Goal: Task Accomplishment & Management: Use online tool/utility

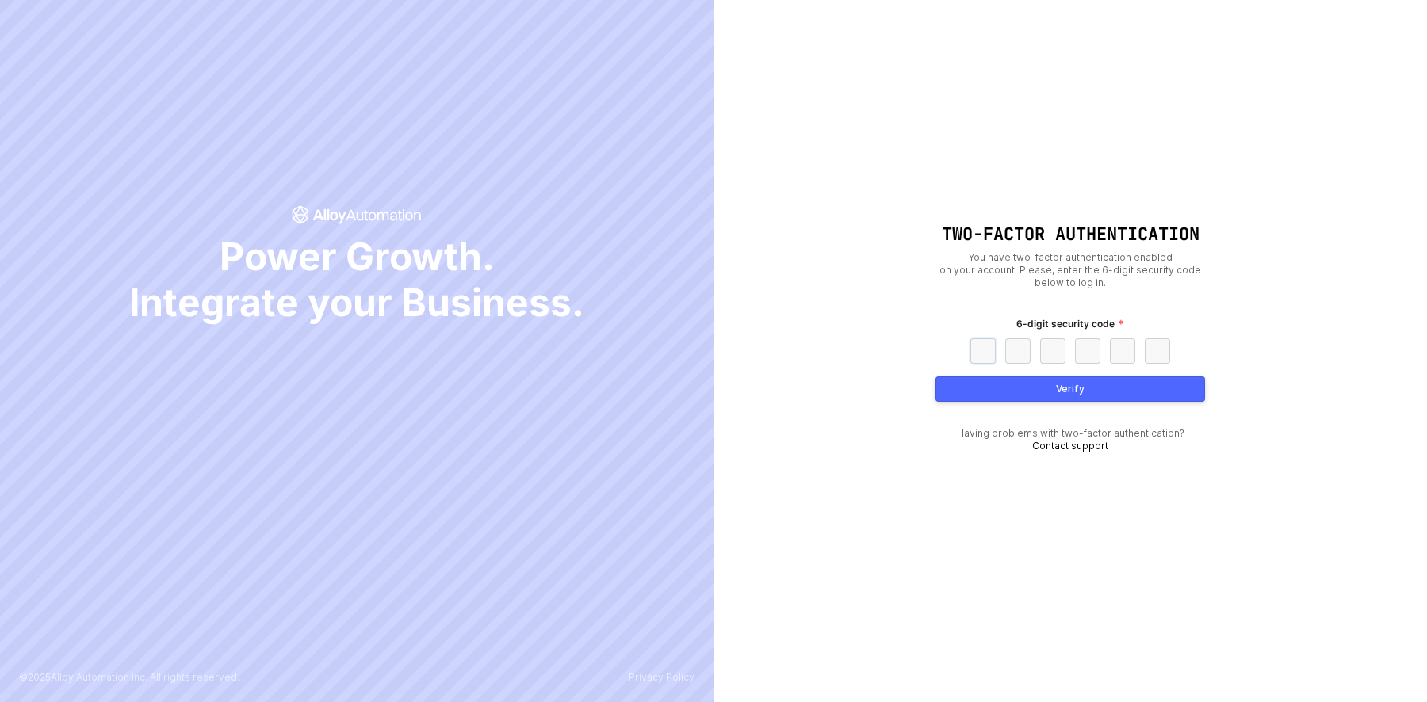
paste input "2"
type input "2"
type input "3"
type input "6"
type input "3"
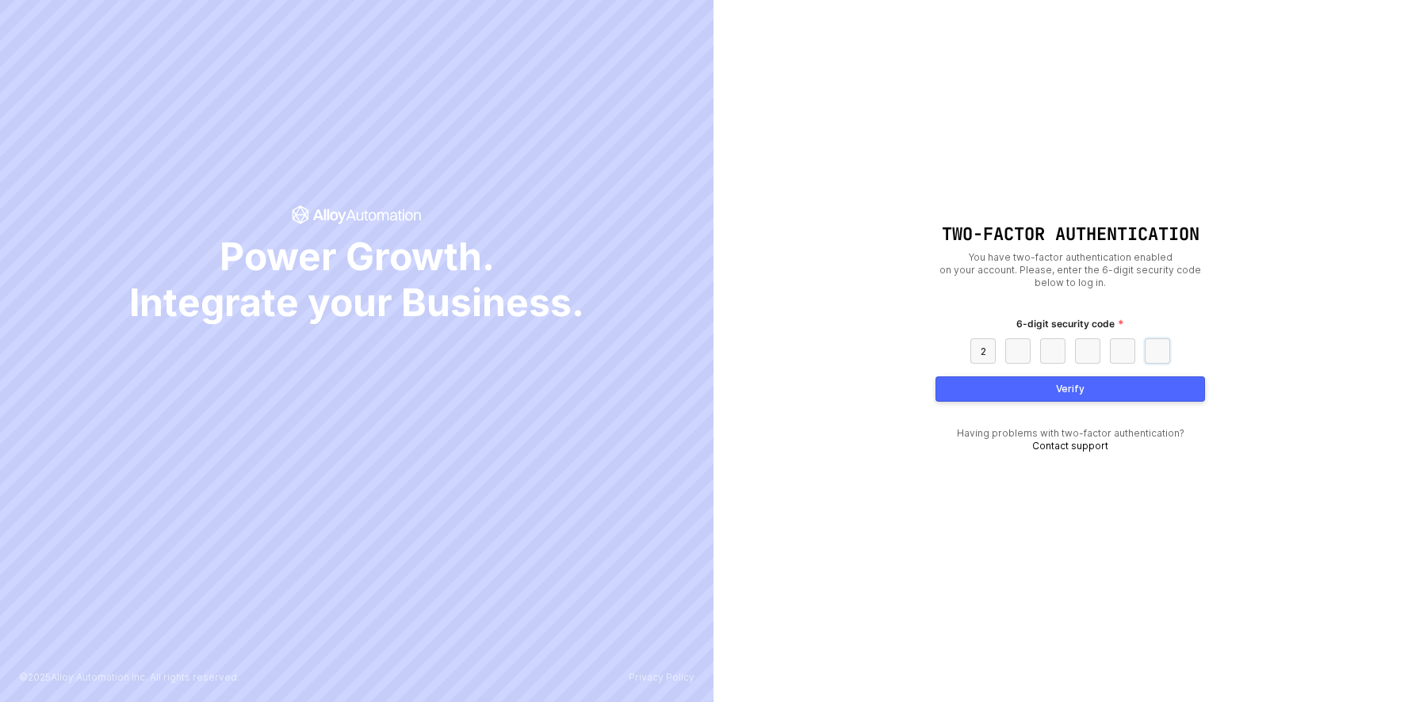
type input "3"
type input "7"
click at [999, 387] on button "Verify" at bounding box center [1069, 389] width 269 height 25
